Goal: Task Accomplishment & Management: Use online tool/utility

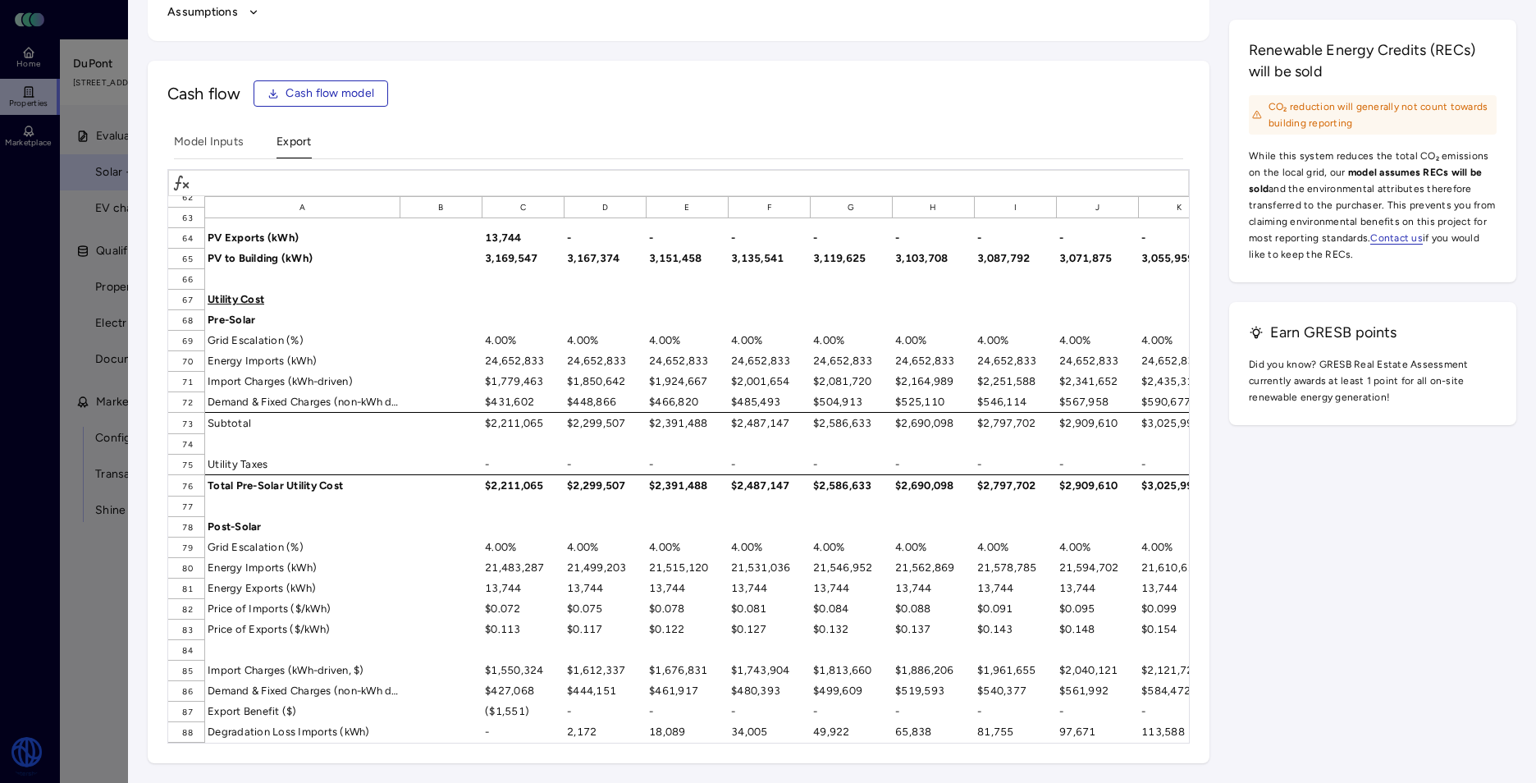
scroll to position [1149, 0]
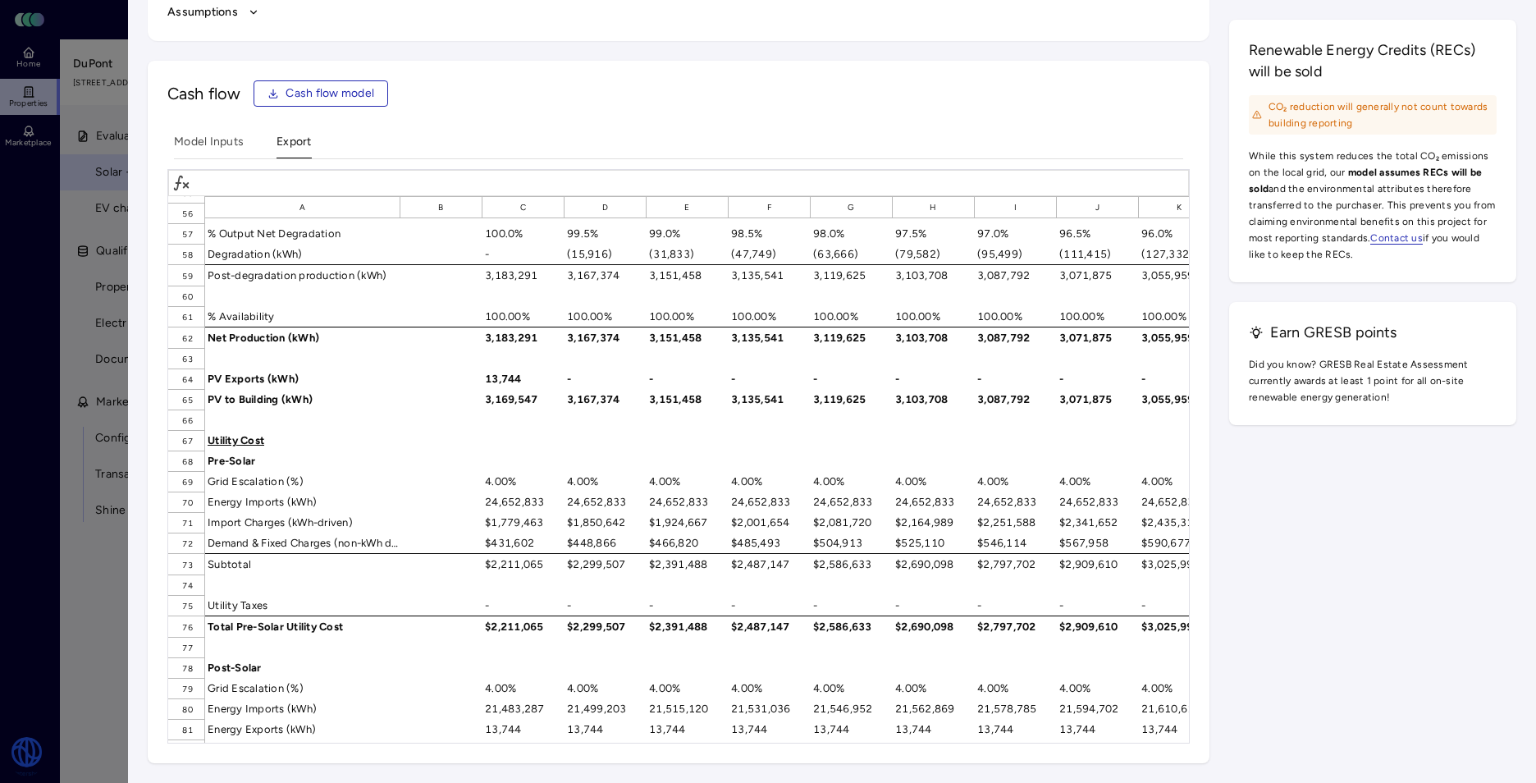
click at [209, 161] on div "Model Inputs Export A B C D E F G H I J K L M N O P Q R S T U V W X Y Z AA AB 1…" at bounding box center [678, 438] width 1022 height 610
click at [226, 146] on Inputs "Model Inputs" at bounding box center [209, 145] width 70 height 25
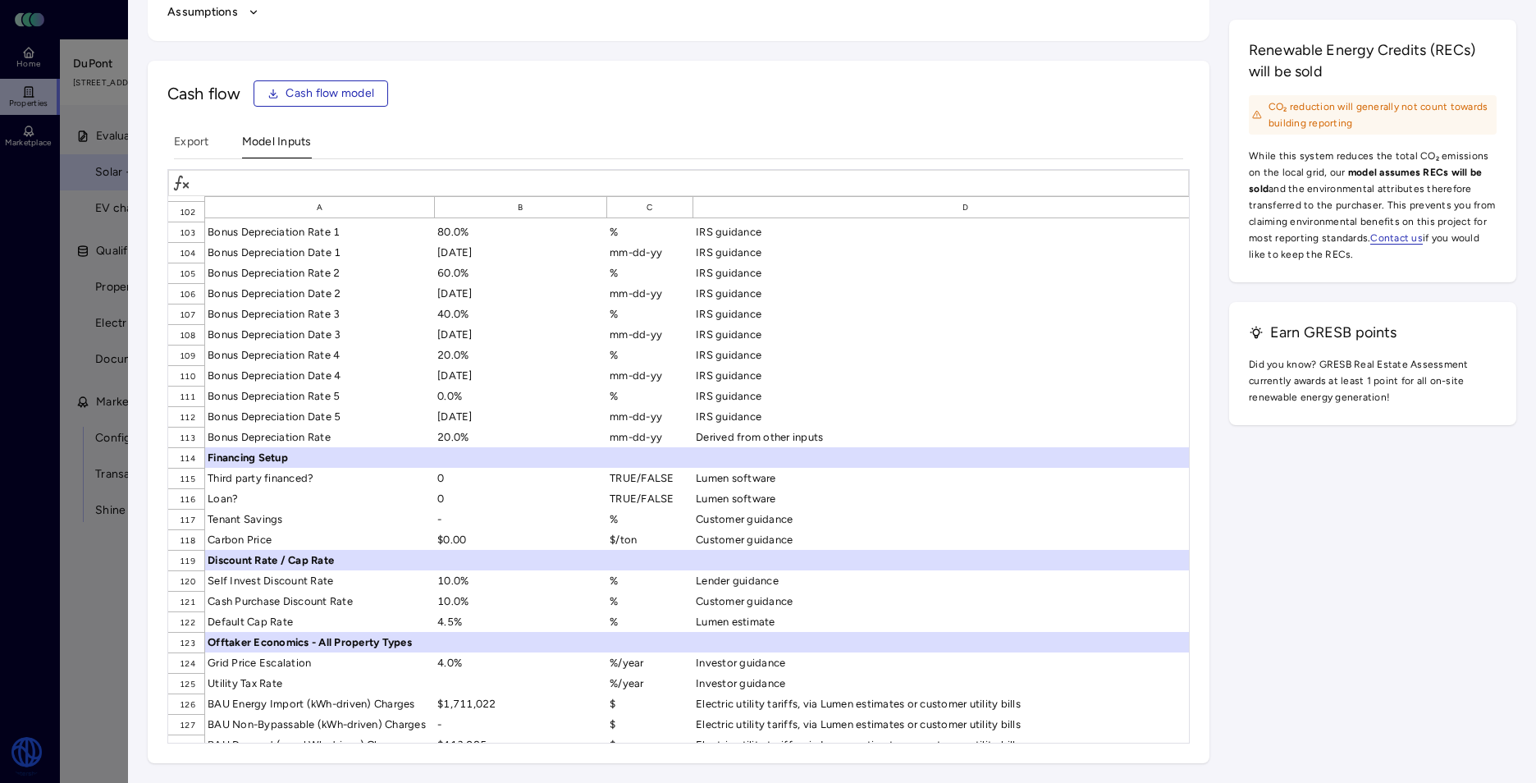
scroll to position [2215, 0]
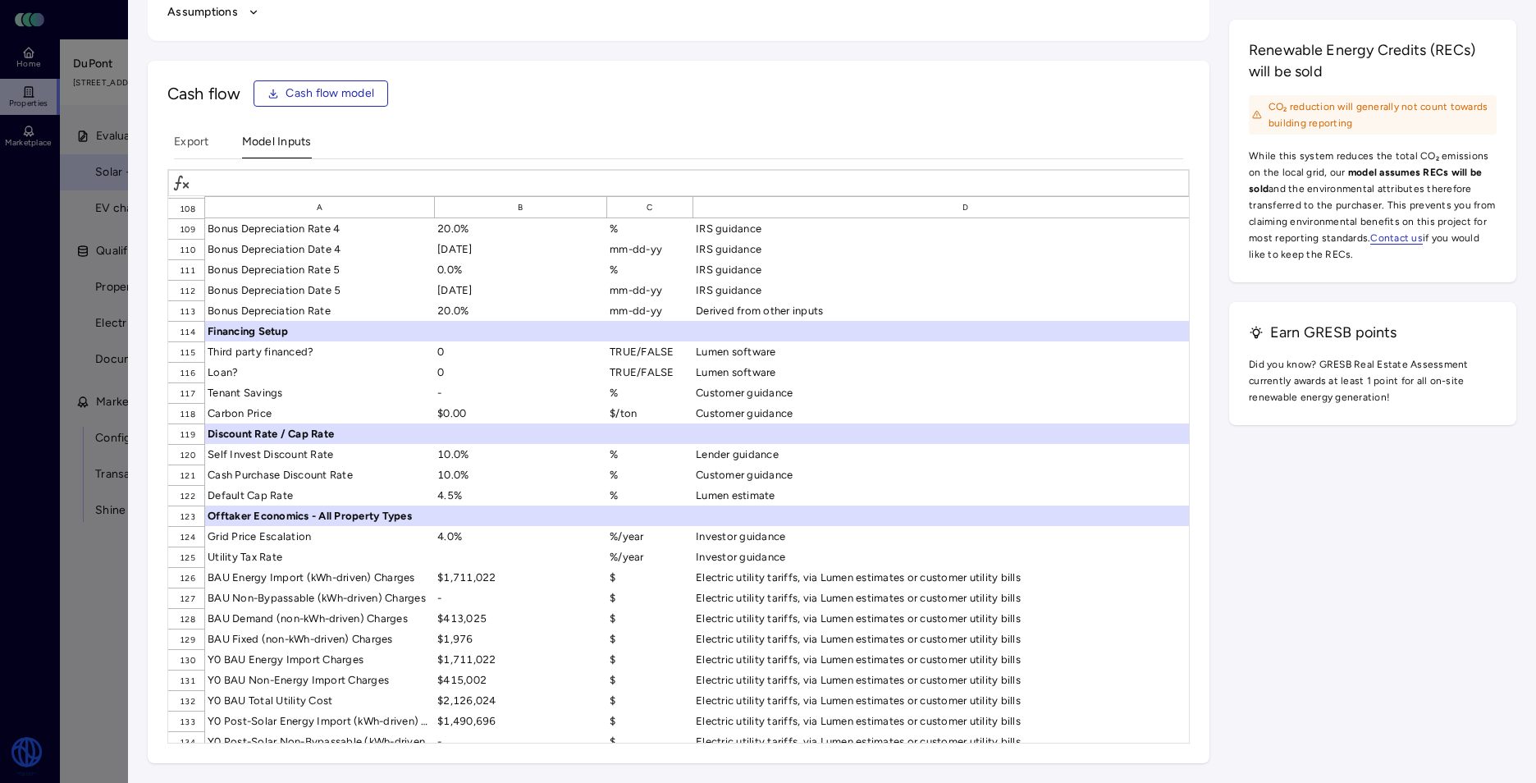
click at [267, 143] on Inputs "Model Inputs" at bounding box center [277, 145] width 70 height 25
click at [267, 146] on Inputs "Model Inputs" at bounding box center [277, 145] width 70 height 25
click at [189, 142] on button "Export" at bounding box center [191, 145] width 35 height 25
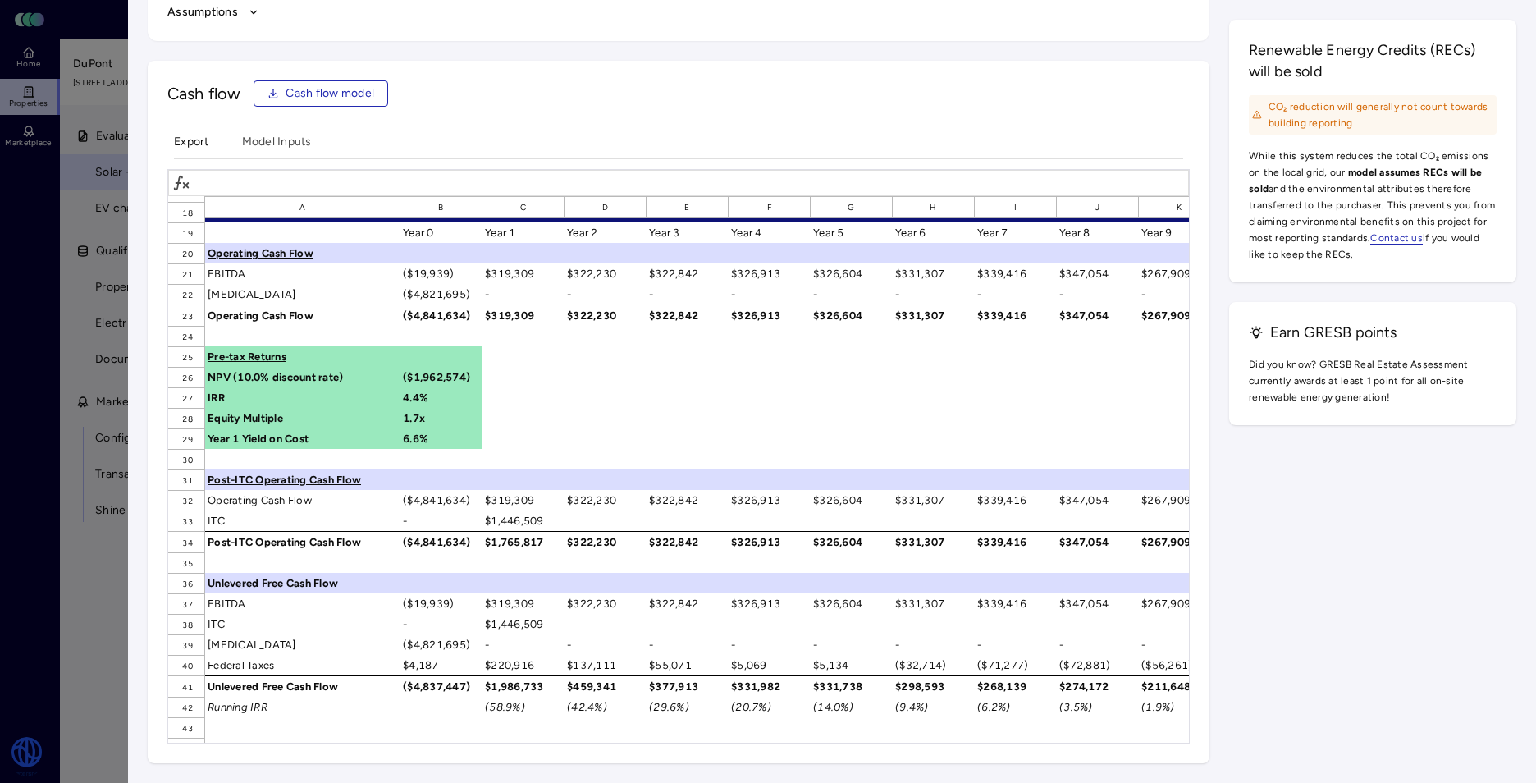
scroll to position [656, 0]
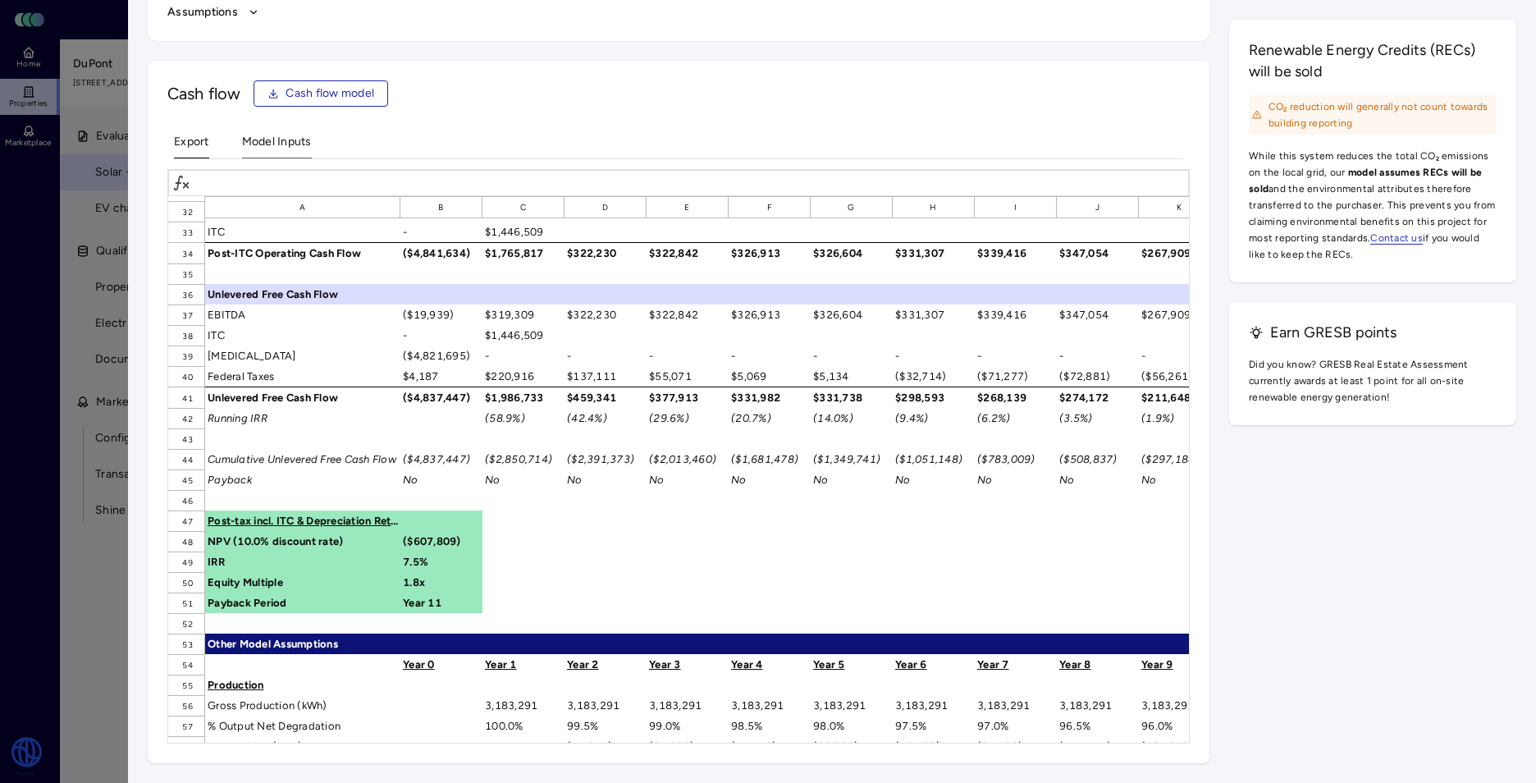
click at [260, 144] on Inputs "Model Inputs" at bounding box center [277, 145] width 70 height 25
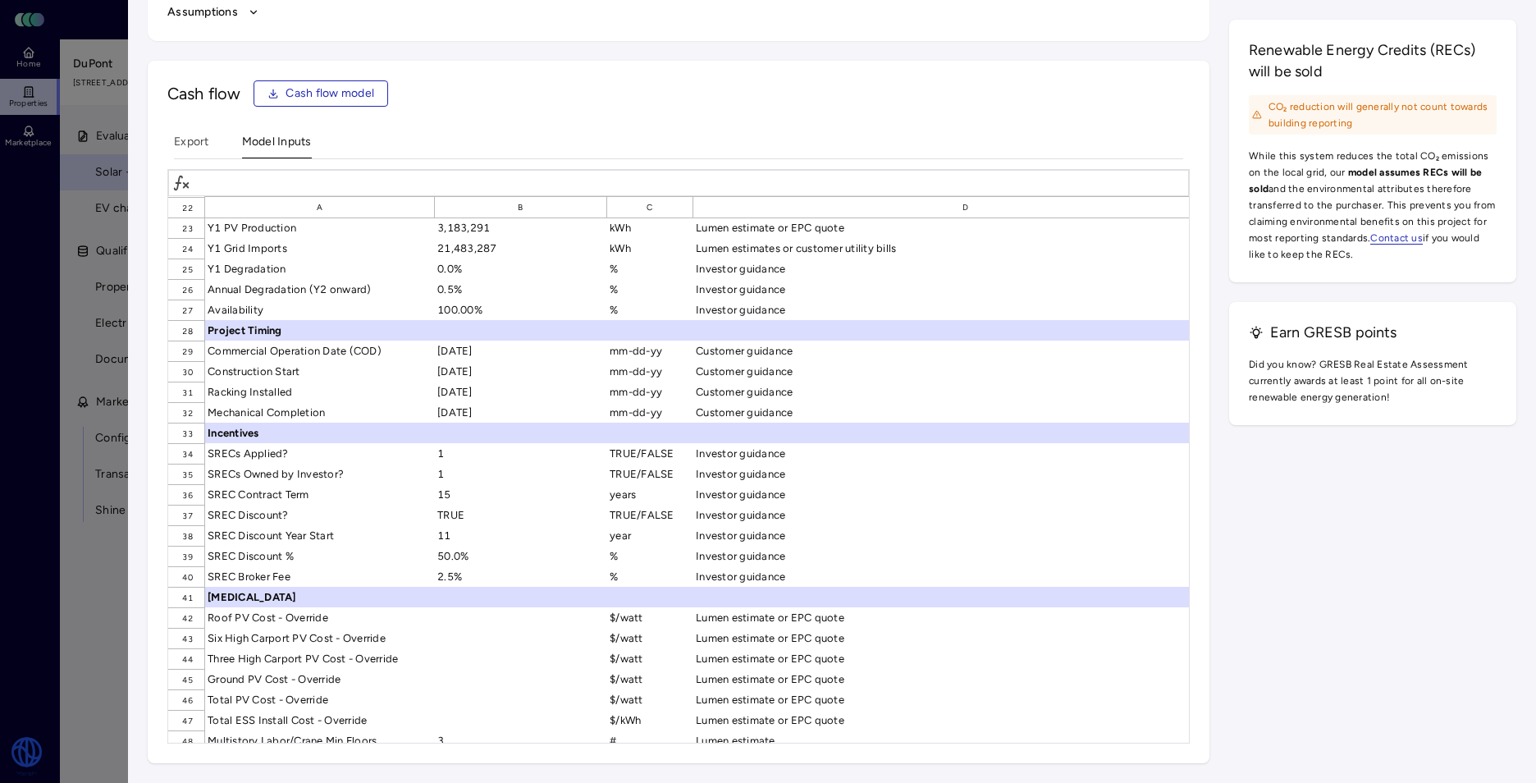
scroll to position [288, 0]
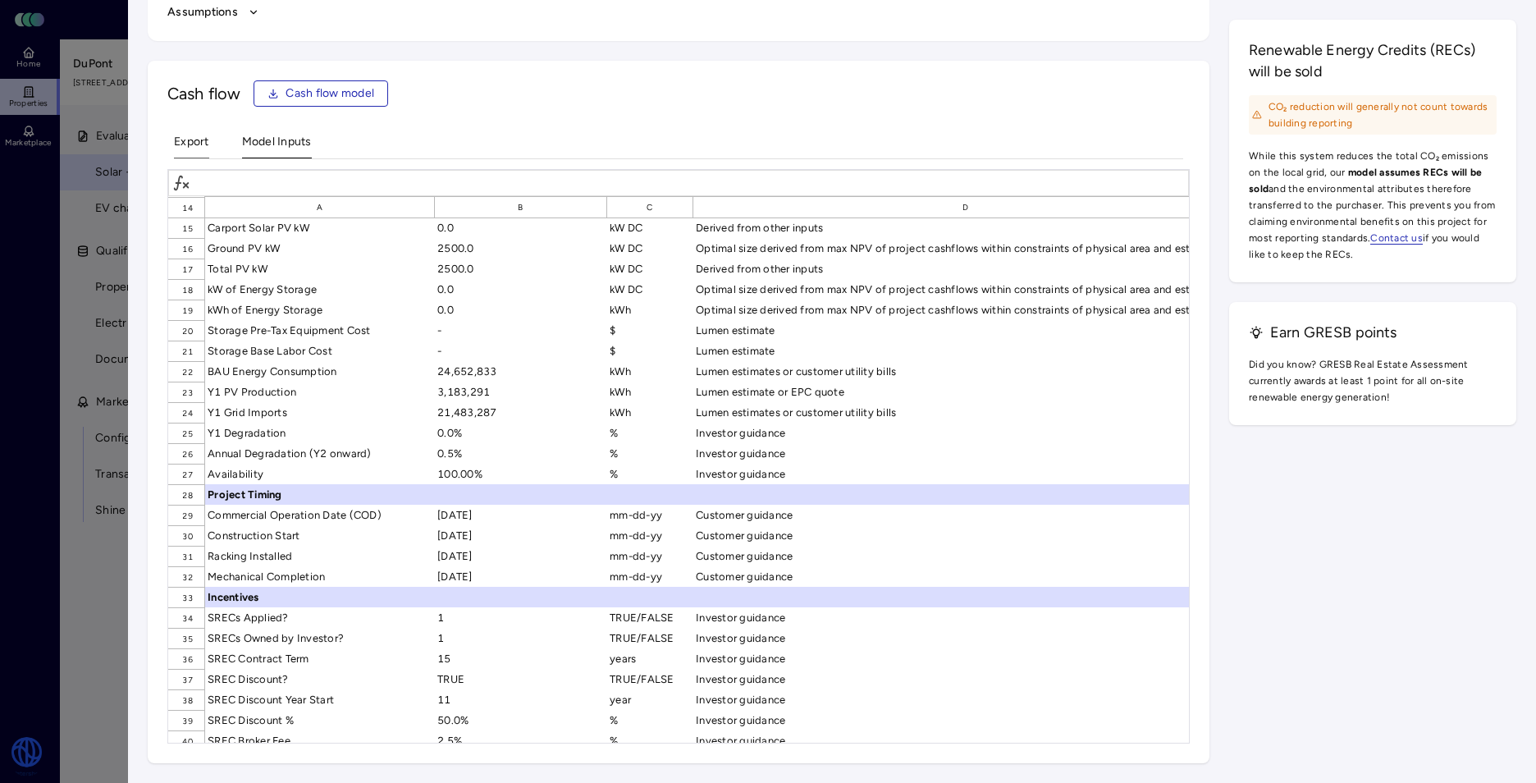
click at [202, 153] on button "Export" at bounding box center [191, 145] width 35 height 25
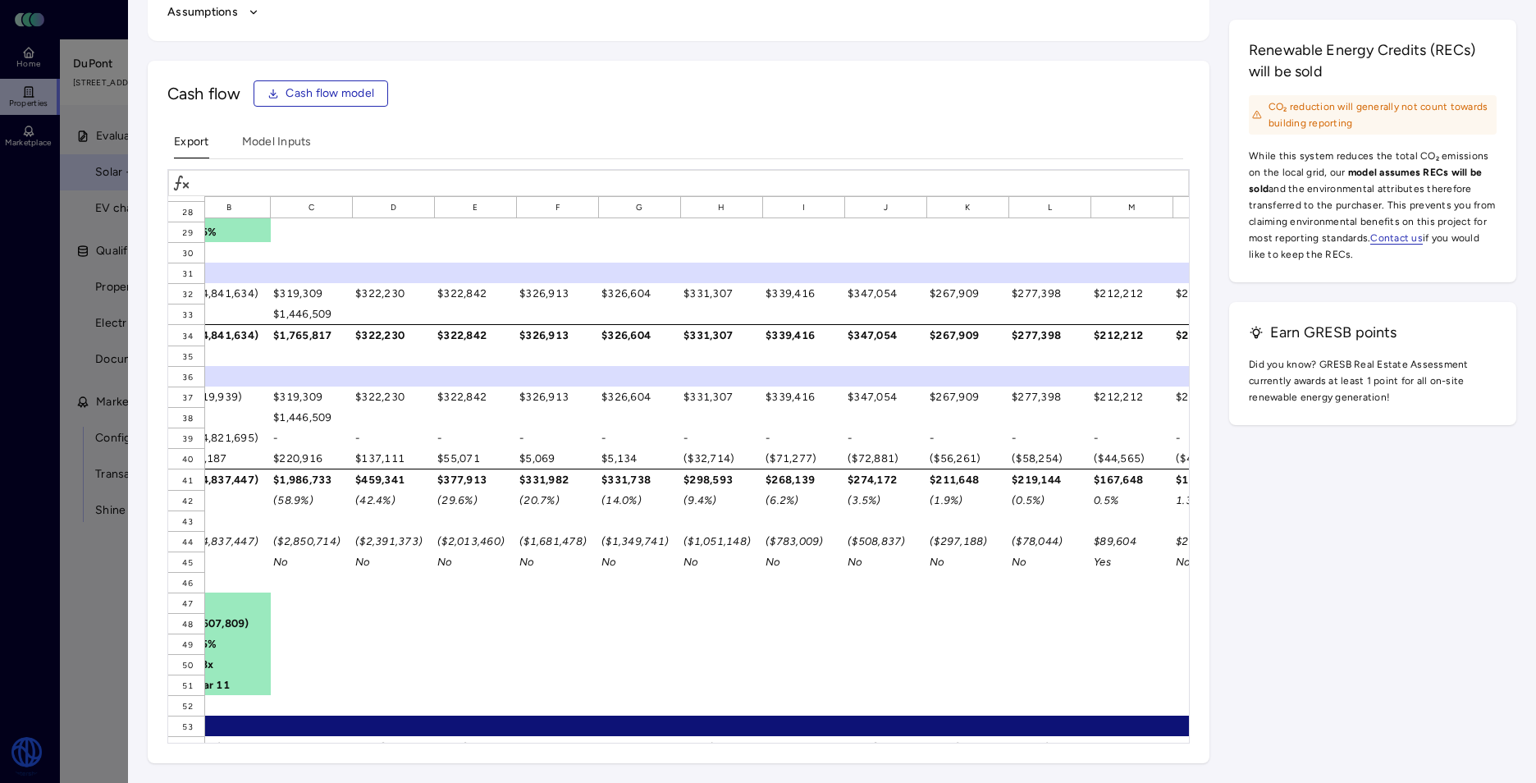
scroll to position [574, 0]
